Goal: Find contact information: Find contact information

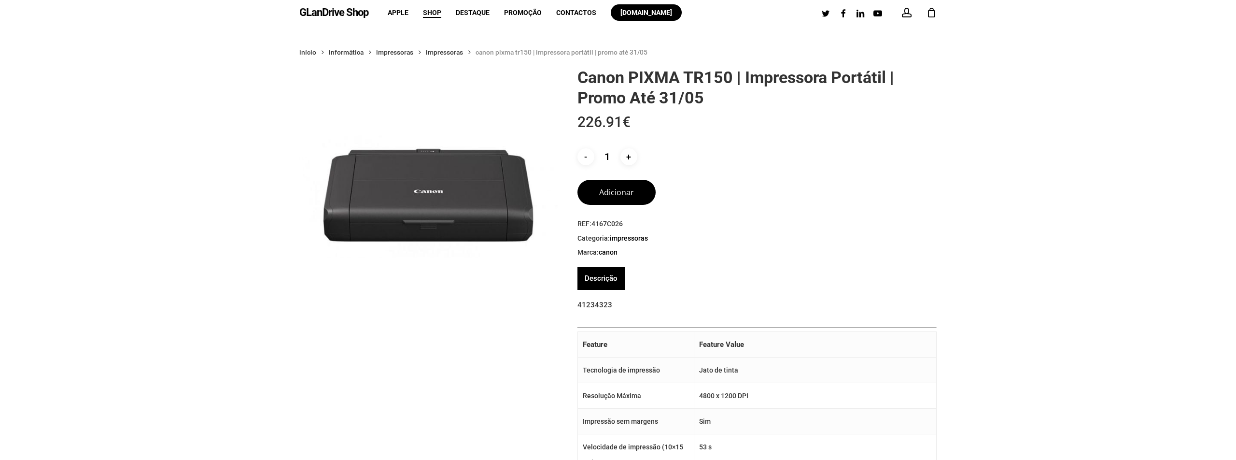
click at [468, 212] on img at bounding box center [428, 196] width 258 height 258
click at [567, 10] on span "Contactos" at bounding box center [576, 13] width 40 height 8
drag, startPoint x: 579, startPoint y: 77, endPoint x: 737, endPoint y: 69, distance: 158.6
click at [737, 69] on h1 "Canon PIXMA TR150 | Impressora Portátil | Promo até 31/05" at bounding box center [757, 87] width 359 height 41
click at [580, 13] on span "Contactos" at bounding box center [576, 13] width 40 height 8
